Goal: Task Accomplishment & Management: Manage account settings

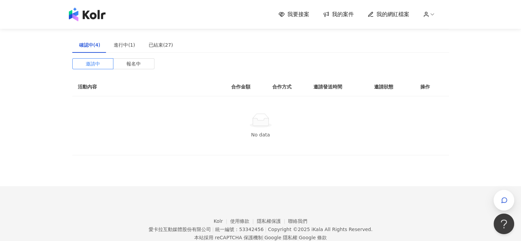
click at [298, 16] on span "我要接案" at bounding box center [298, 15] width 22 height 8
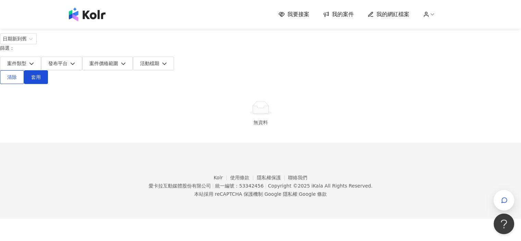
click at [338, 14] on span "我的案件" at bounding box center [343, 15] width 22 height 8
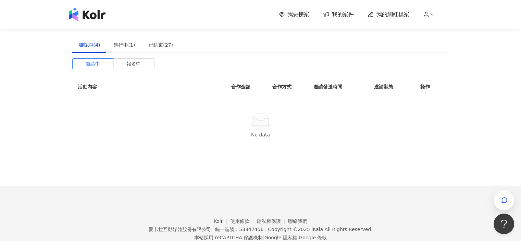
click at [388, 16] on span "我的網紅檔案" at bounding box center [392, 15] width 33 height 8
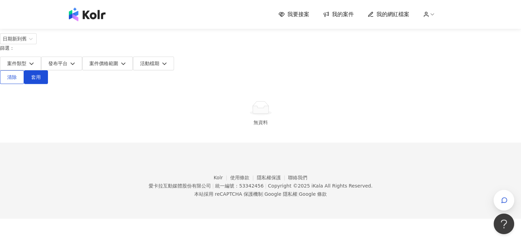
click at [390, 15] on span "我的網紅檔案" at bounding box center [392, 15] width 33 height 8
click at [393, 15] on span "我的網紅檔案" at bounding box center [392, 15] width 33 height 8
click at [348, 13] on span "我的案件" at bounding box center [343, 15] width 22 height 8
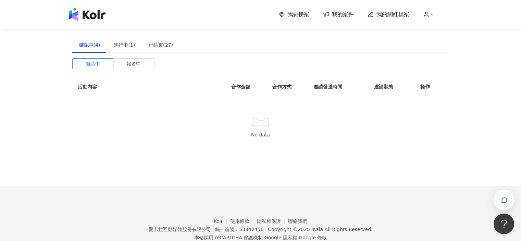
click at [299, 14] on span "我要接案" at bounding box center [298, 15] width 22 height 8
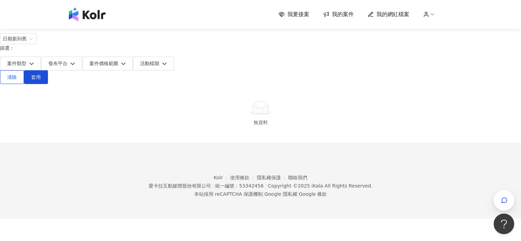
click at [299, 14] on span "我要接案" at bounding box center [298, 15] width 22 height 8
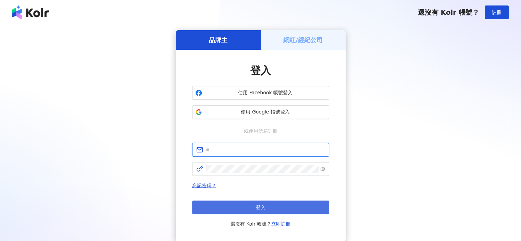
type input "**********"
click at [284, 201] on button "登入" at bounding box center [260, 207] width 137 height 14
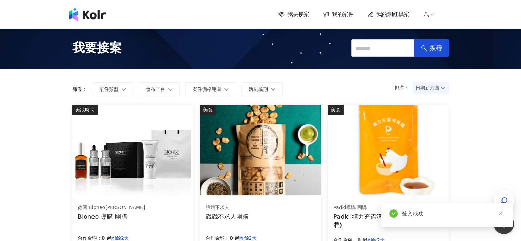
click at [395, 14] on span "我的網紅檔案" at bounding box center [392, 15] width 33 height 8
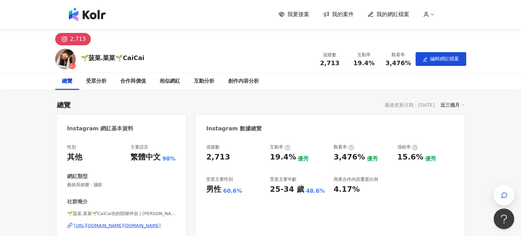
click at [332, 14] on link "我的案件" at bounding box center [338, 15] width 31 height 8
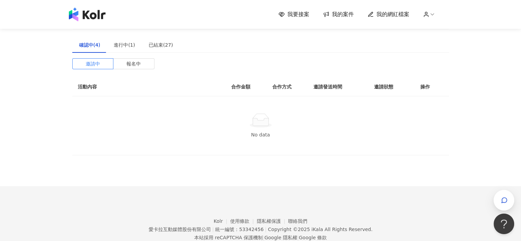
click at [303, 13] on span "我要接案" at bounding box center [298, 15] width 22 height 8
